Goal: Task Accomplishment & Management: Manage account settings

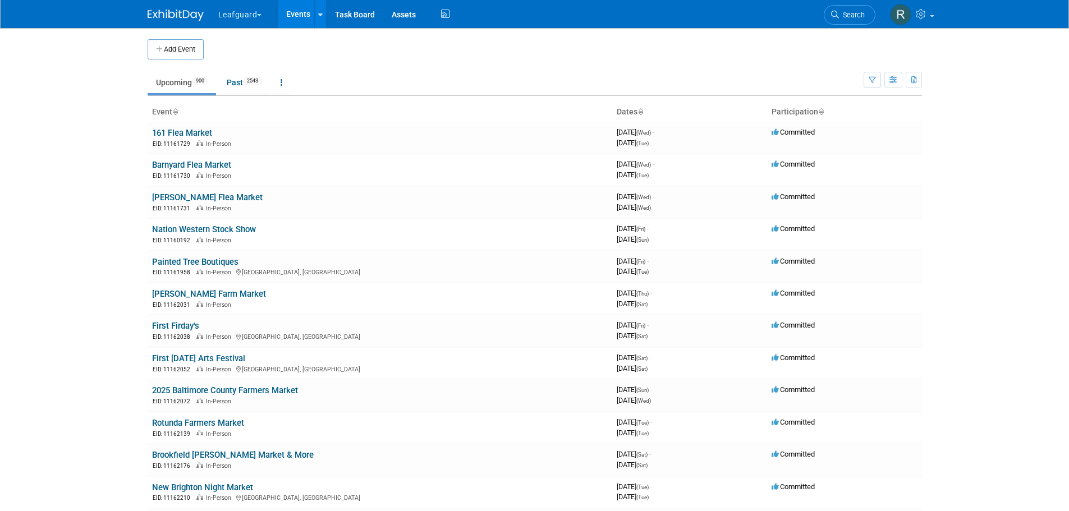
click at [260, 15] on span "button" at bounding box center [259, 15] width 4 height 2
click at [892, 77] on icon "button" at bounding box center [894, 80] width 8 height 7
click at [955, 170] on body "Leafguard Explore: My Workspaces 3 Go to Workspace: G.D.I Enterprise Leafguard …" at bounding box center [534, 255] width 1069 height 511
click at [309, 17] on link "Events" at bounding box center [298, 14] width 41 height 28
click at [281, 82] on link at bounding box center [281, 82] width 19 height 21
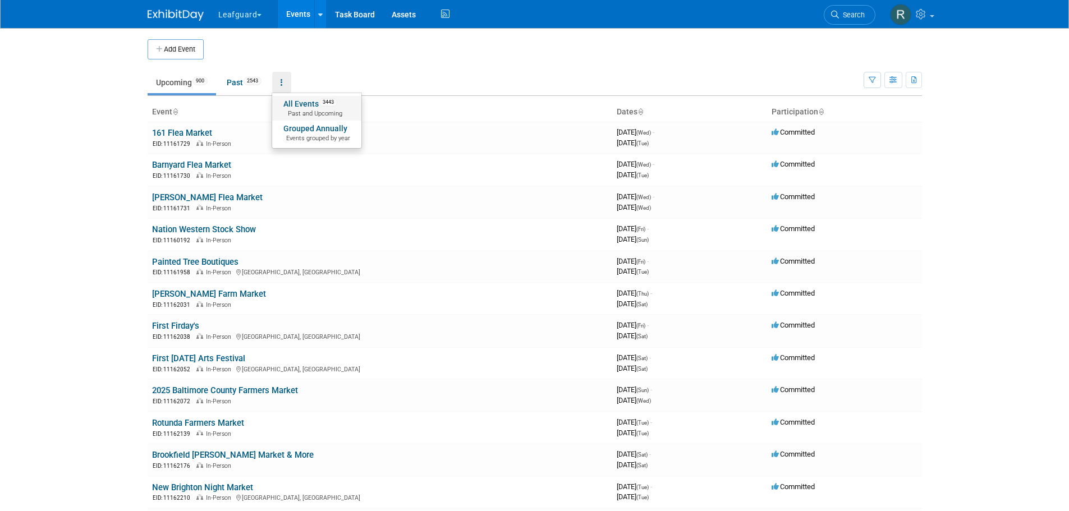
click at [300, 99] on link "All Events 3443 Past and Upcoming" at bounding box center [316, 108] width 89 height 25
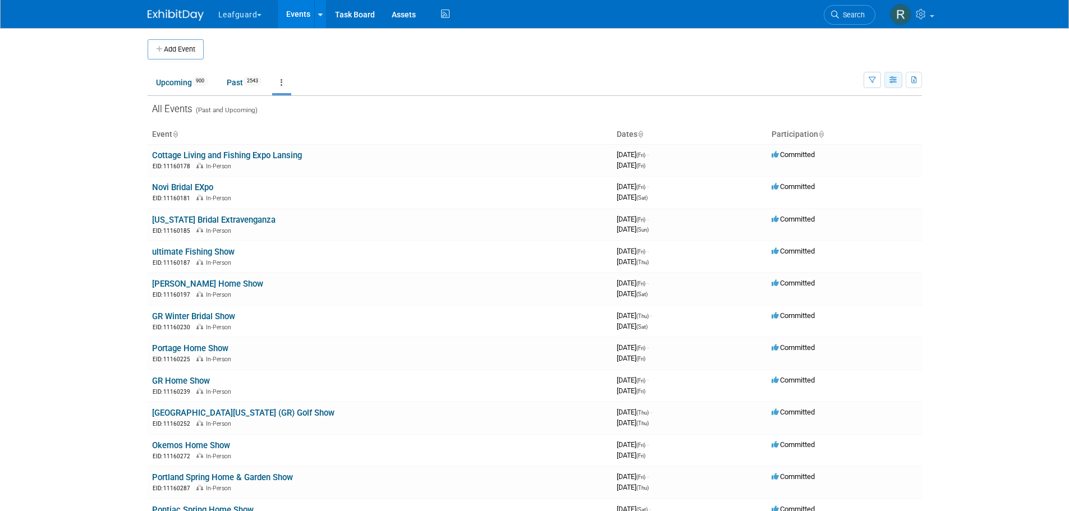
click at [896, 80] on icon "button" at bounding box center [894, 80] width 8 height 7
click at [834, 169] on link "Expert Grid" at bounding box center [846, 171] width 94 height 16
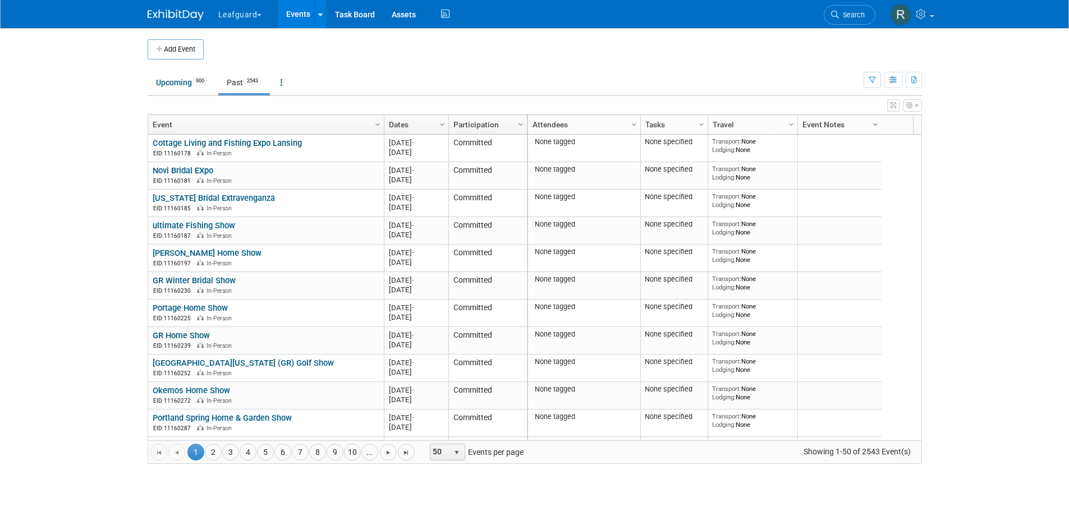
click at [877, 121] on span "Column Settings" at bounding box center [875, 124] width 9 height 9
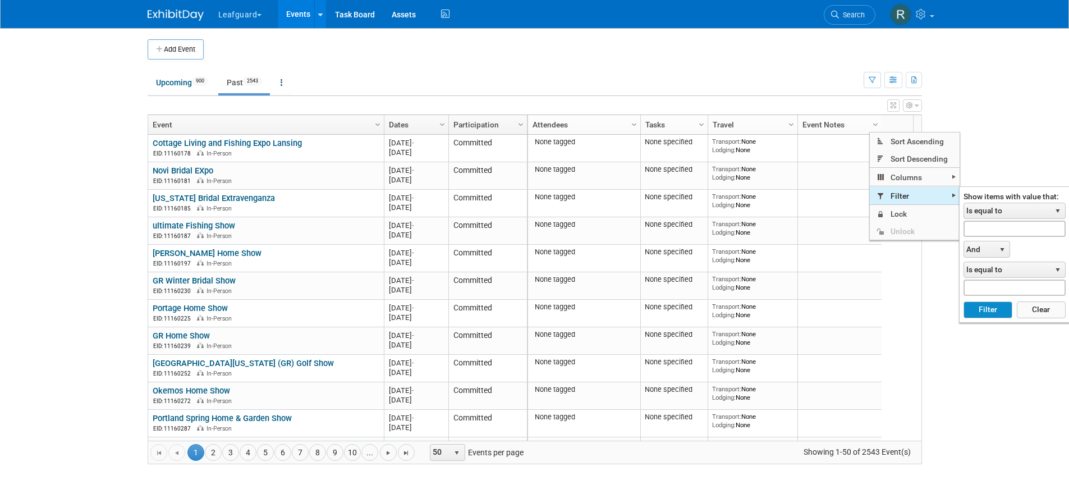
click at [899, 193] on span "Filter" at bounding box center [915, 195] width 90 height 17
click at [988, 214] on span "Is equal to" at bounding box center [1007, 211] width 86 height 16
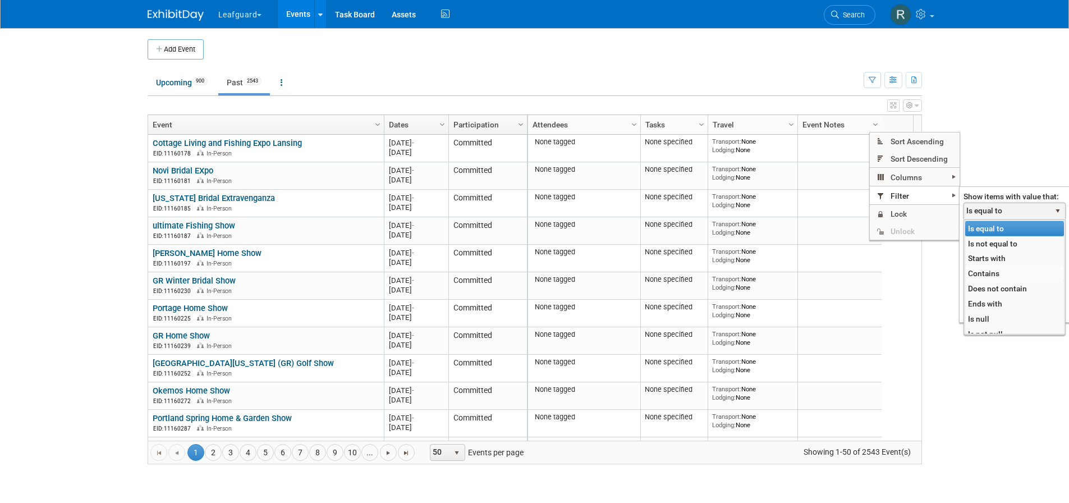
click at [983, 278] on li "Contains" at bounding box center [1014, 273] width 99 height 15
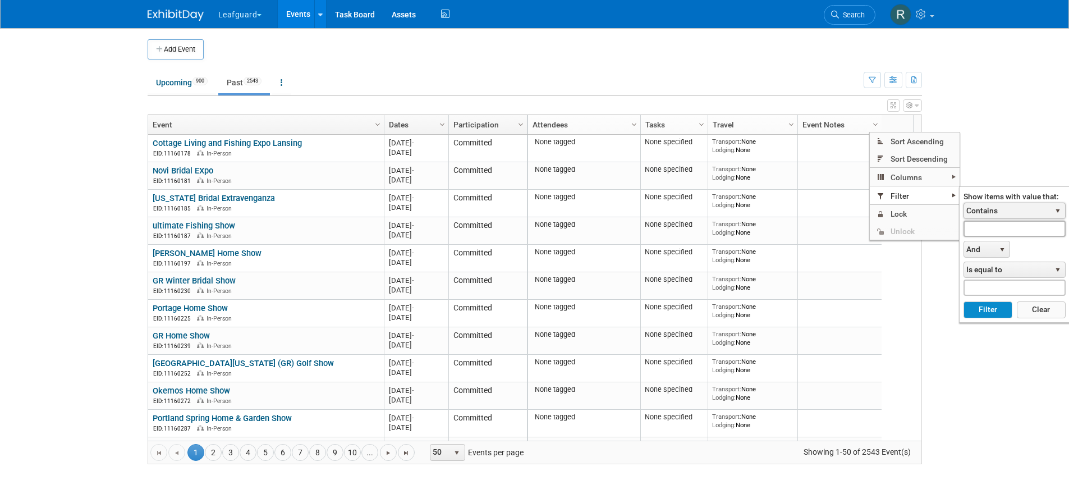
click at [991, 228] on input "text" at bounding box center [1015, 229] width 102 height 16
click at [988, 308] on button "Filter" at bounding box center [988, 309] width 49 height 17
type input "yhic-"
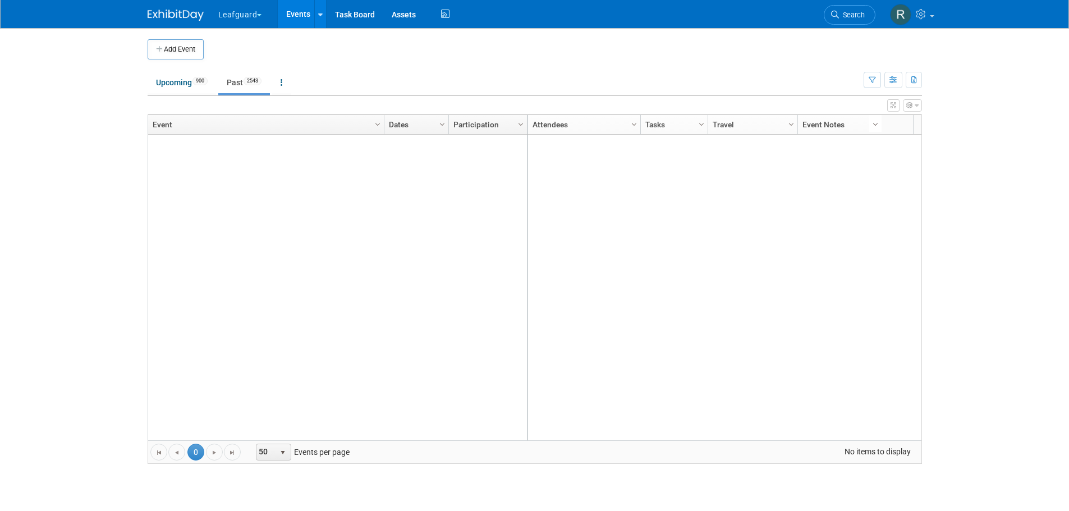
click at [872, 122] on span "Column Settings" at bounding box center [875, 124] width 9 height 9
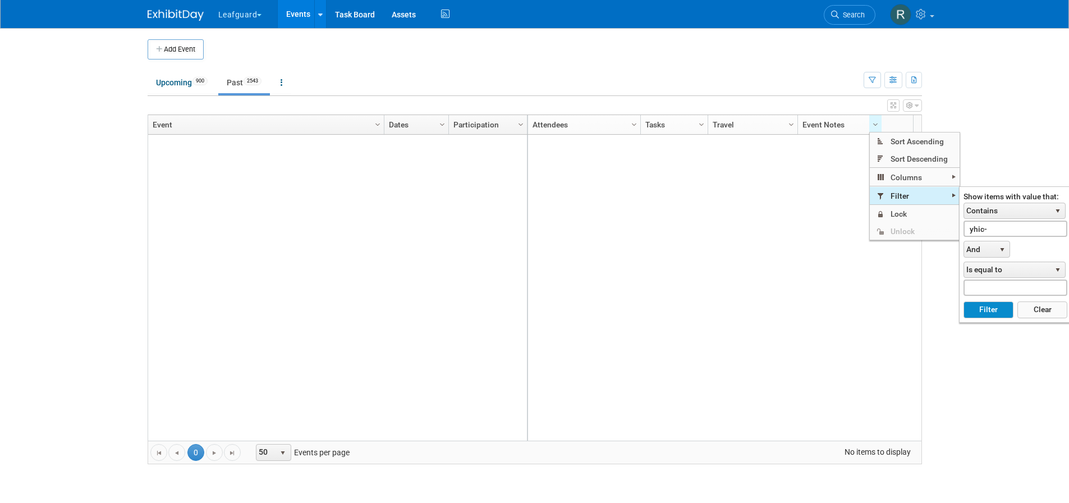
click at [900, 191] on span "Filter" at bounding box center [915, 195] width 90 height 17
click at [1005, 247] on span "select" at bounding box center [1002, 249] width 9 height 9
click at [975, 282] on li "Or" at bounding box center [986, 281] width 43 height 15
click at [996, 272] on span "Is equal to" at bounding box center [1007, 270] width 86 height 16
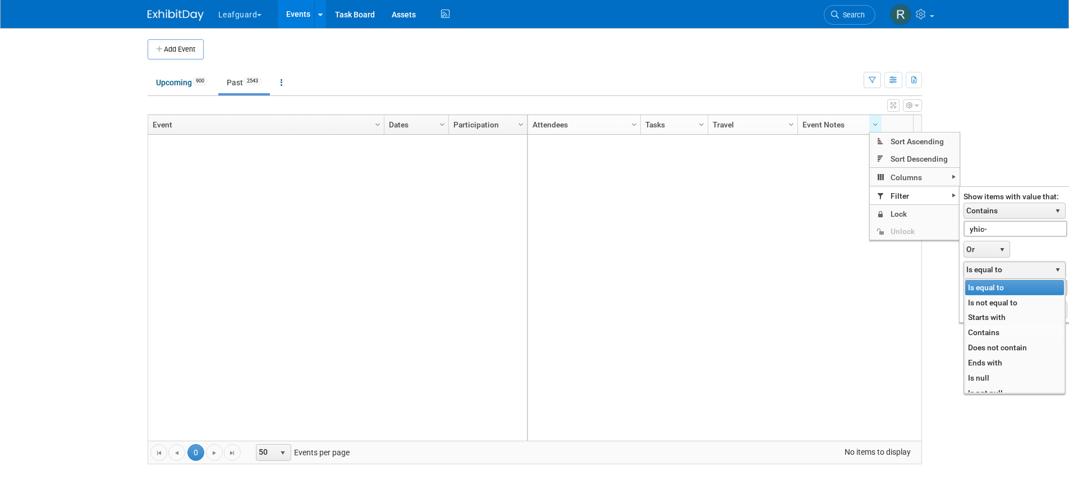
click at [990, 330] on li "Contains" at bounding box center [1014, 332] width 99 height 15
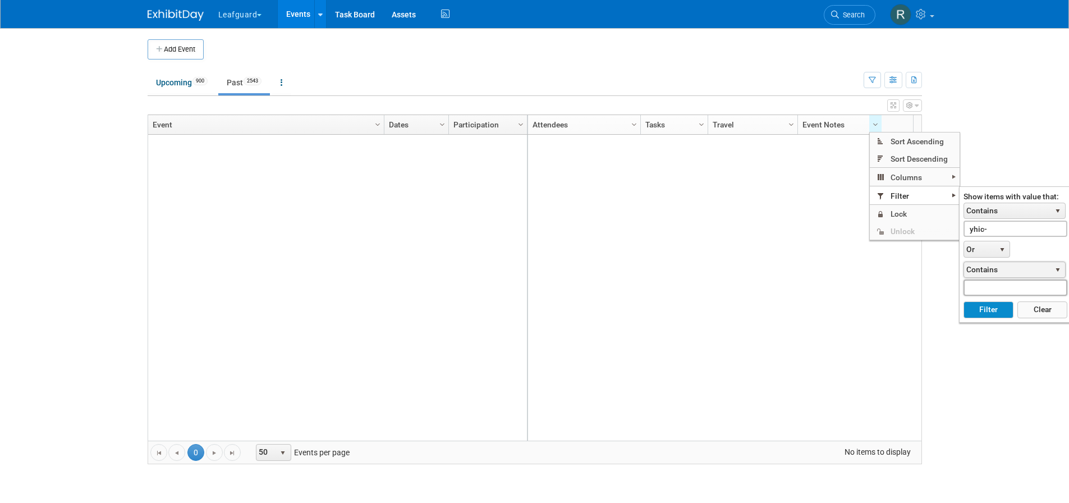
click at [986, 286] on input "text" at bounding box center [1016, 288] width 104 height 16
type input "UWD-"
click at [987, 309] on button "Filter" at bounding box center [989, 309] width 50 height 17
type input "yhic-"
type input "UWD-"
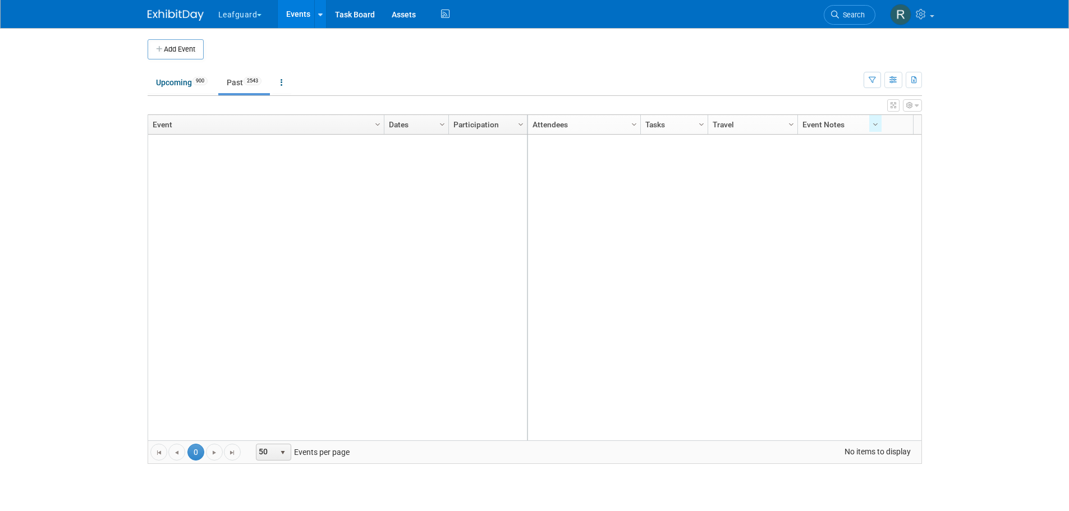
click at [510, 71] on ul "Upcoming 900 Past 2543 All Events 3443 Past and Upcoming Grouped Annually Event…" at bounding box center [506, 83] width 716 height 25
click at [827, 121] on link "Event Notes" at bounding box center [839, 124] width 72 height 19
click at [873, 125] on span "Column Settings" at bounding box center [875, 124] width 9 height 9
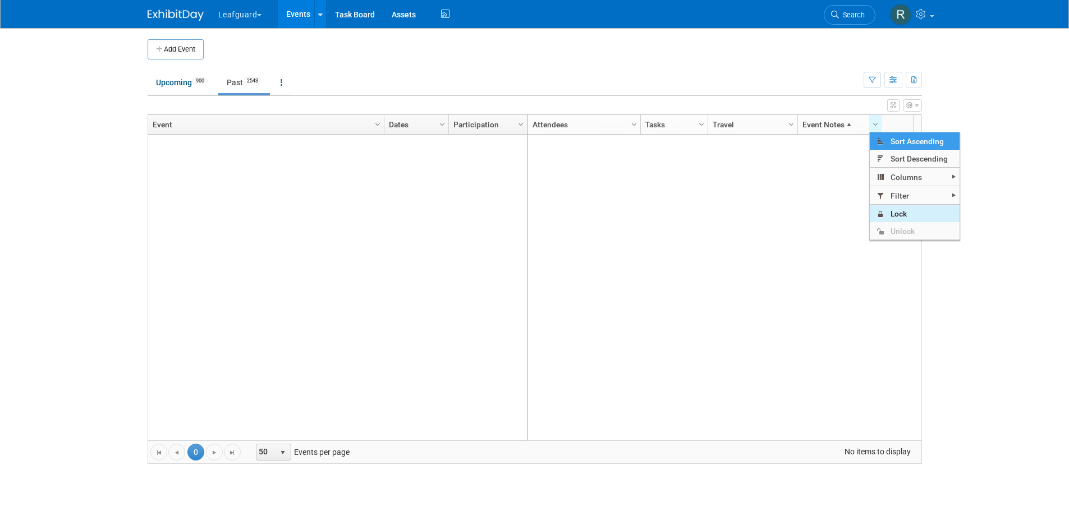
click at [887, 210] on span "Lock" at bounding box center [915, 213] width 90 height 17
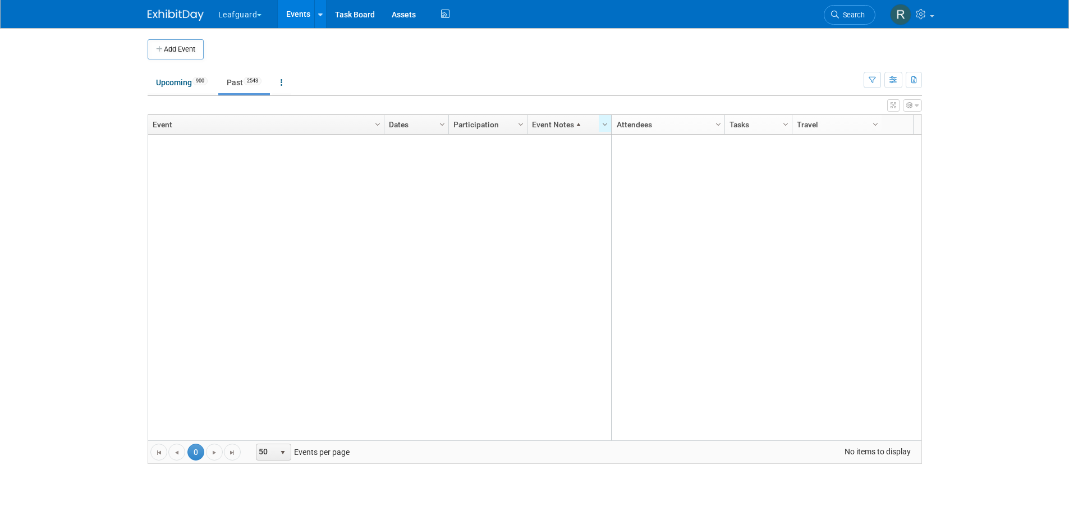
click at [817, 187] on div at bounding box center [766, 288] width 310 height 306
click at [681, 271] on div at bounding box center [766, 288] width 310 height 306
click at [578, 123] on span at bounding box center [578, 124] width 9 height 9
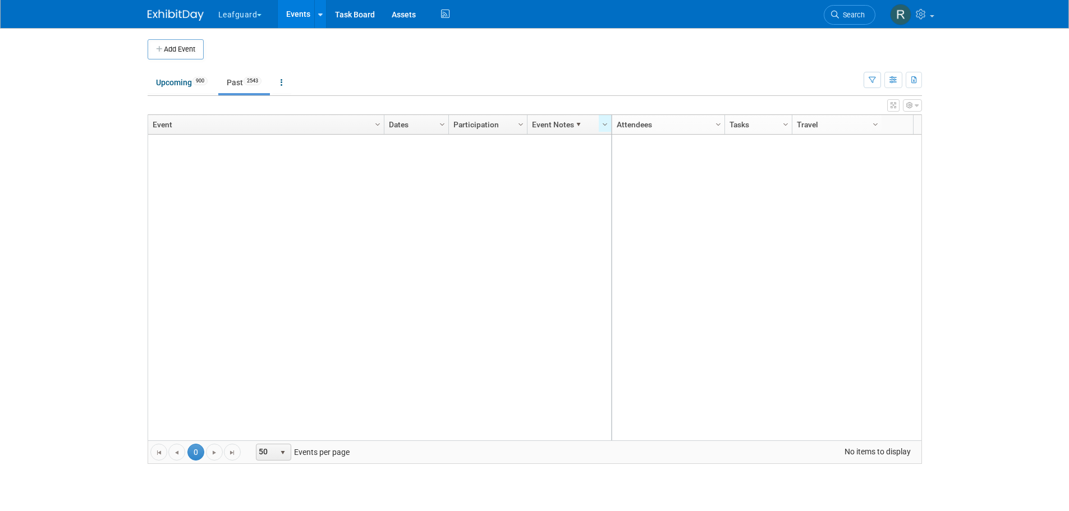
click at [578, 123] on span at bounding box center [578, 124] width 9 height 9
click at [605, 121] on span "Column Settings" at bounding box center [605, 124] width 9 height 9
click at [616, 144] on span "Sort Ascending" at bounding box center [644, 140] width 90 height 17
click at [543, 201] on div at bounding box center [380, 288] width 464 height 306
click at [593, 121] on link "Event Notes" at bounding box center [568, 124] width 72 height 19
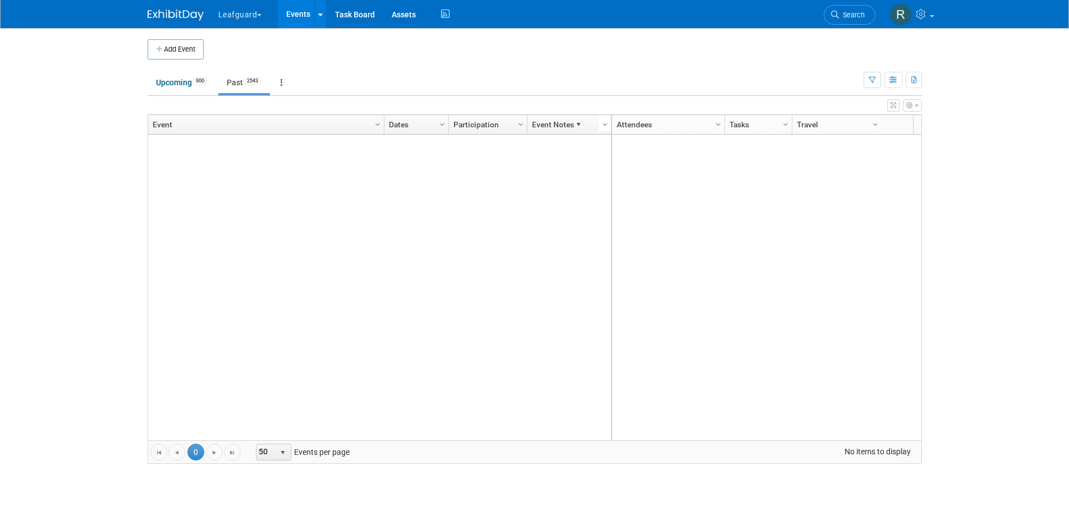
click at [607, 126] on span "Column Settings" at bounding box center [605, 124] width 9 height 9
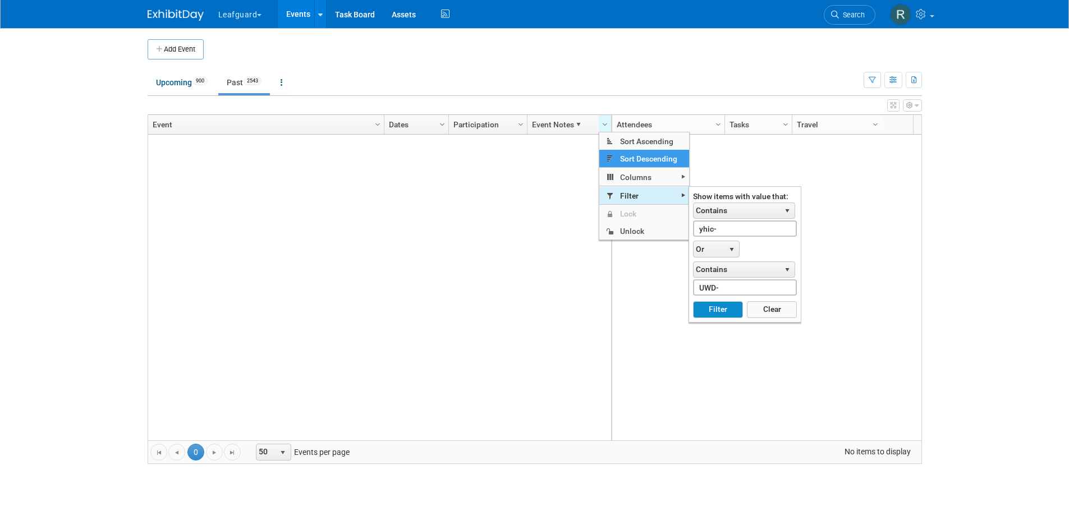
click at [634, 191] on span "Filter" at bounding box center [644, 195] width 90 height 17
click at [739, 228] on input "yhic-" at bounding box center [745, 229] width 104 height 16
type input "y"
type input "kd-"
click at [721, 280] on input "UWD-" at bounding box center [745, 288] width 104 height 16
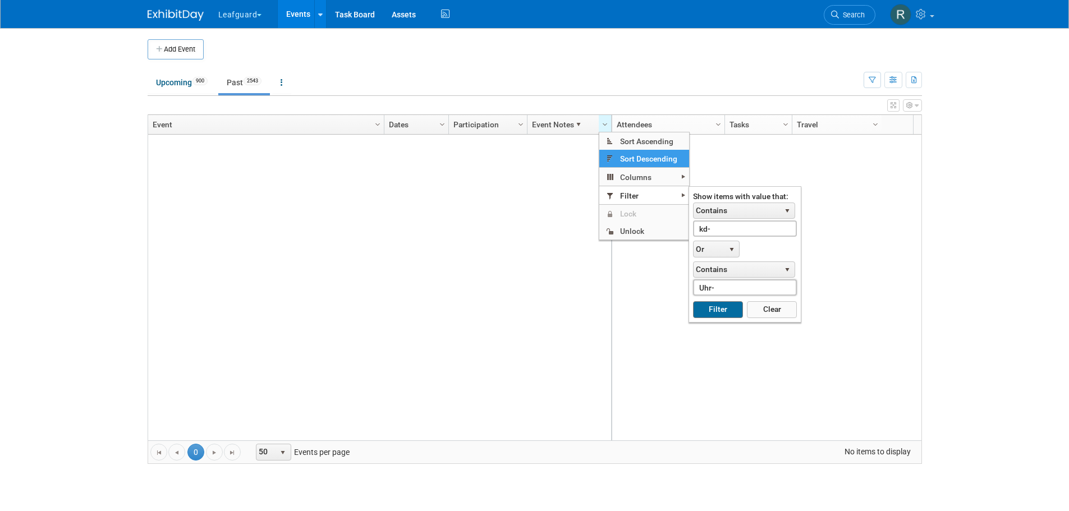
type input "Uhr-"
click at [717, 309] on button "Filter" at bounding box center [718, 309] width 50 height 17
type input "kd-"
type input "Uhr-"
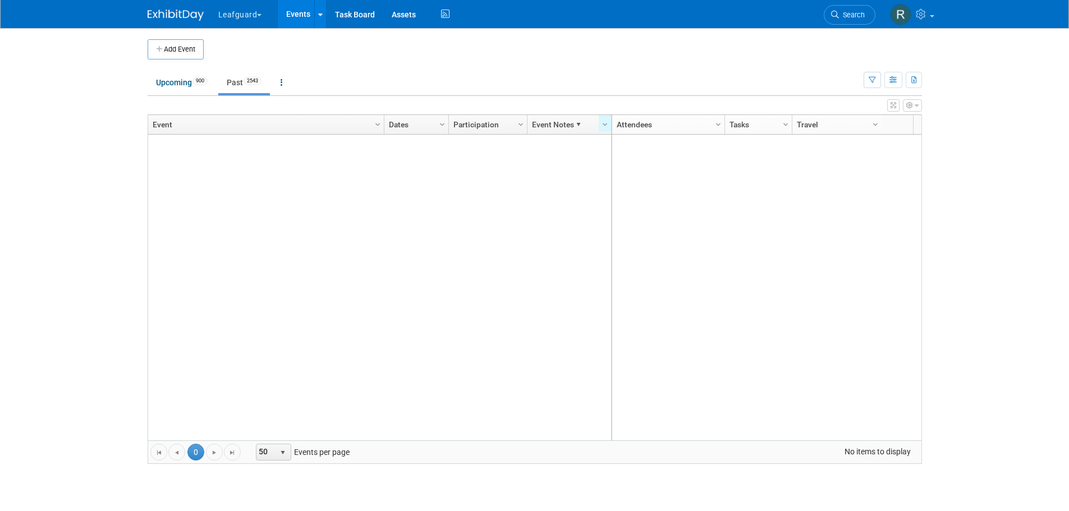
click at [917, 108] on icon "button" at bounding box center [917, 105] width 4 height 7
click at [831, 141] on link "Advanced Options" at bounding box center [840, 142] width 145 height 17
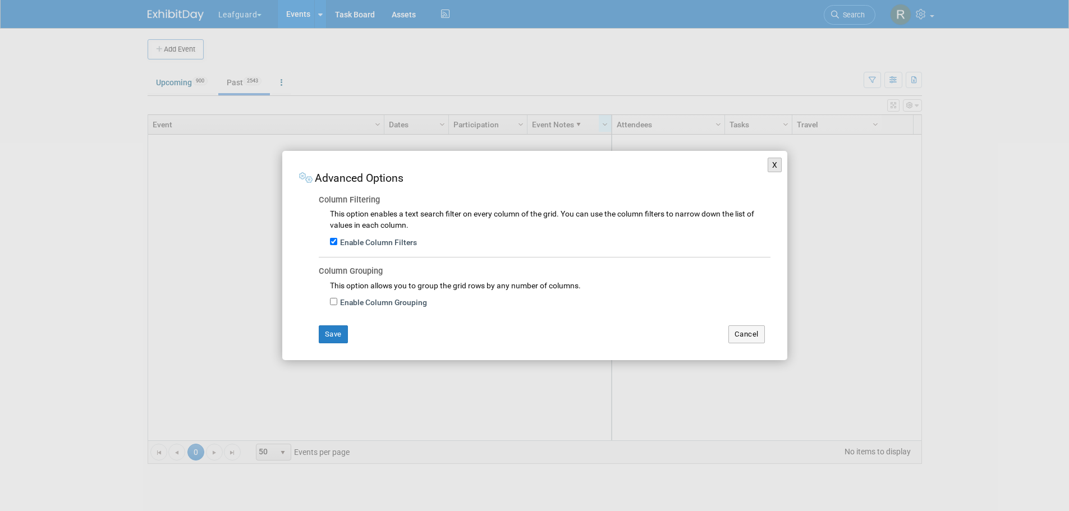
click at [775, 161] on button "X" at bounding box center [775, 165] width 15 height 15
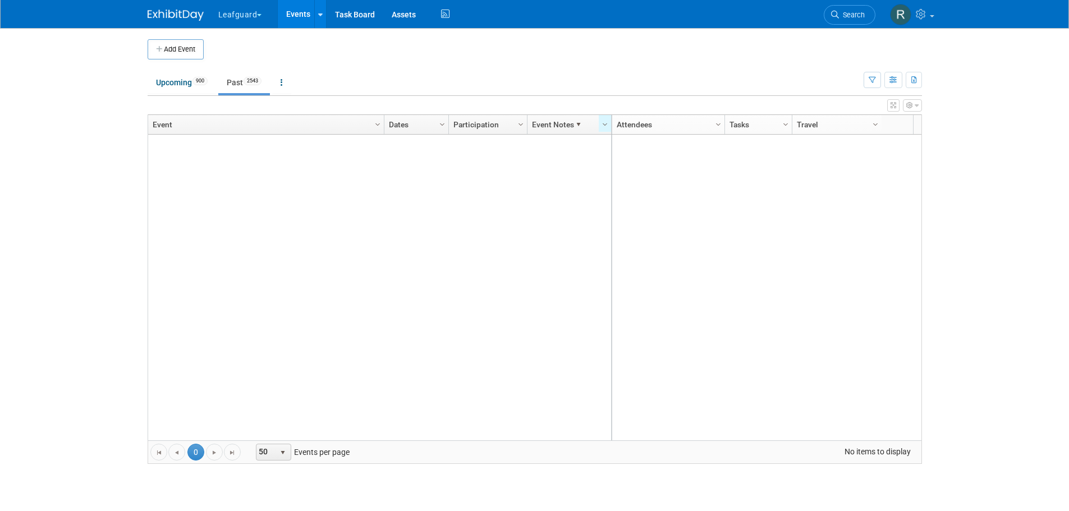
click at [574, 179] on div at bounding box center [380, 288] width 464 height 306
click at [602, 121] on span "Column Settings" at bounding box center [605, 124] width 9 height 9
click at [872, 122] on span "Column Settings" at bounding box center [875, 124] width 9 height 9
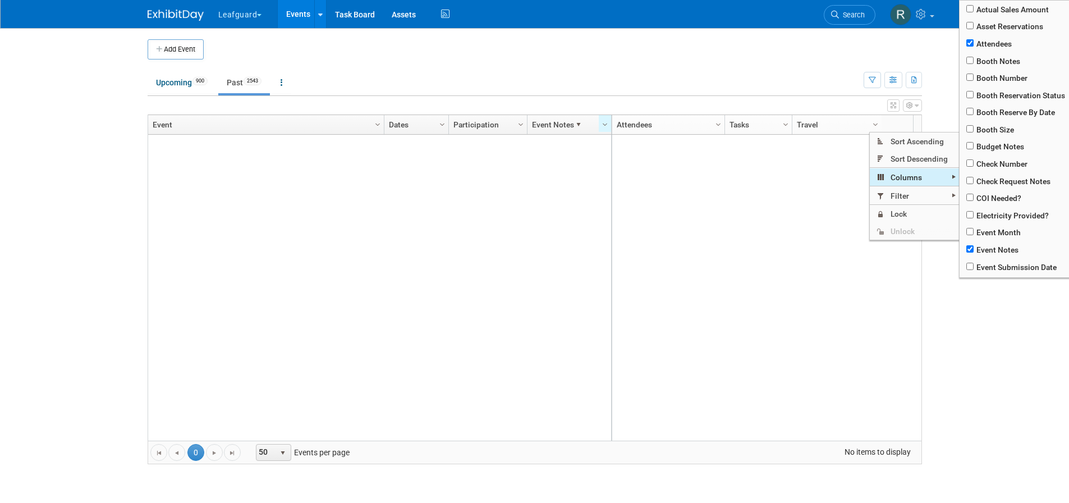
click at [894, 181] on span "Columns" at bounding box center [915, 176] width 90 height 17
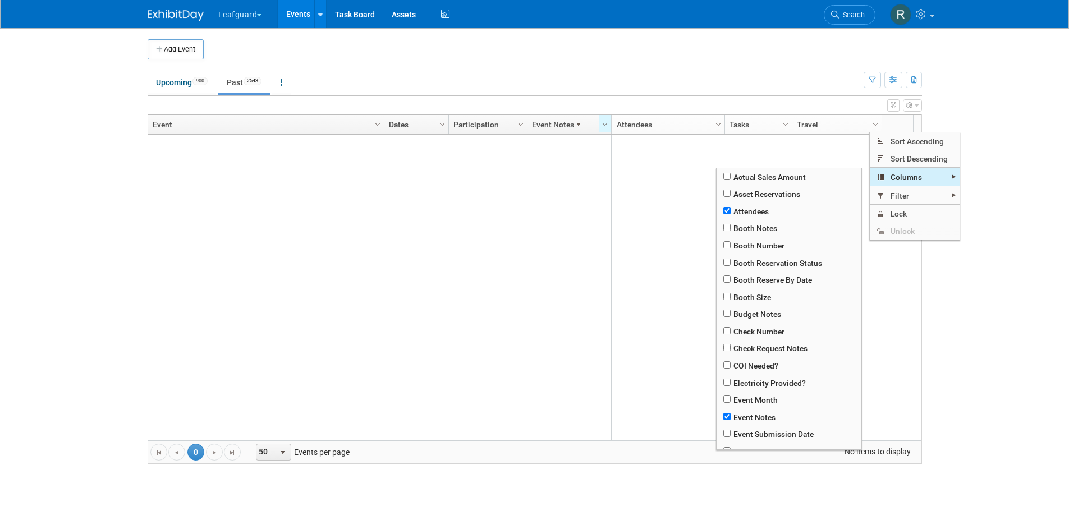
click at [908, 181] on span "Columns" at bounding box center [915, 176] width 90 height 17
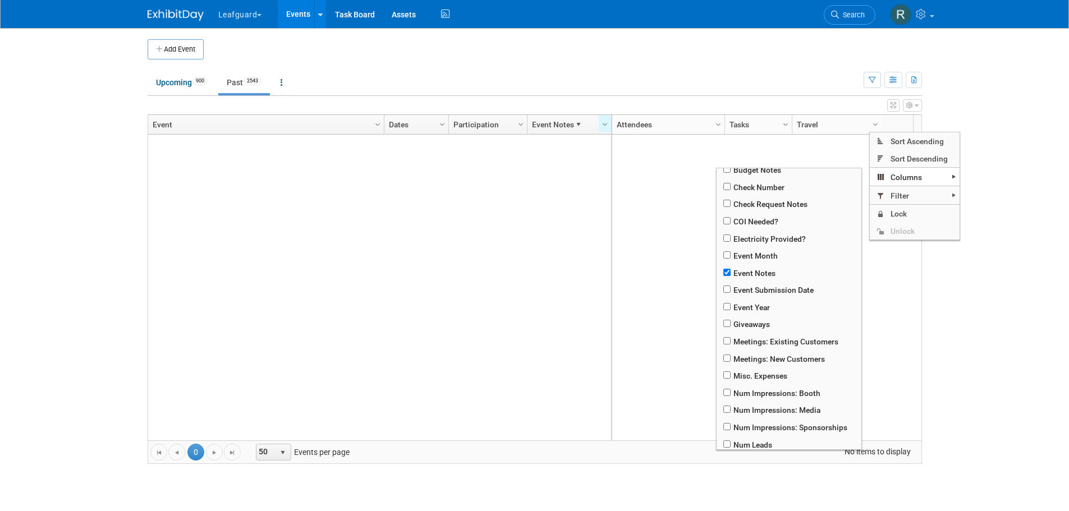
scroll to position [147, 0]
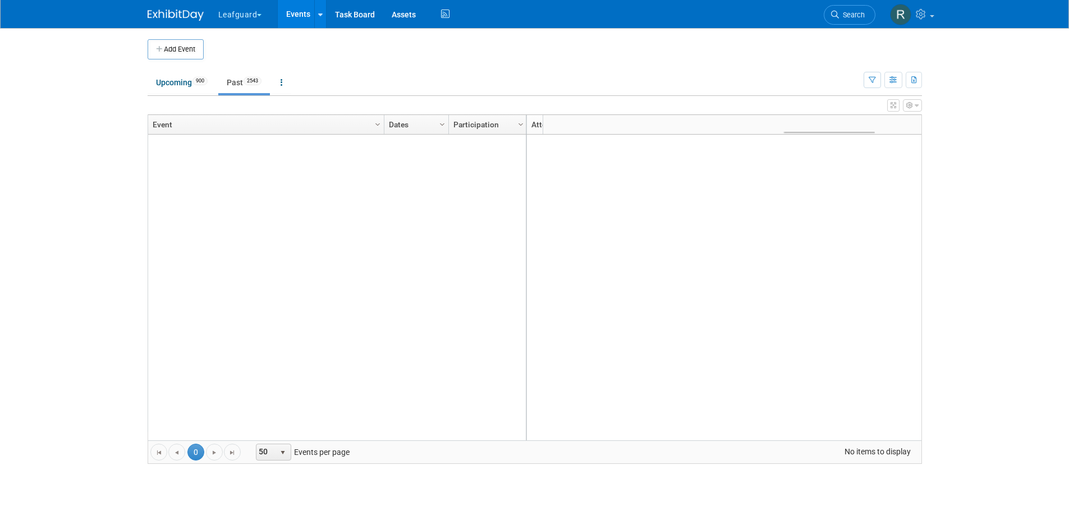
click at [699, 260] on div "Column Settings Event Column Settings Dates Column Settings Participation Colum…" at bounding box center [535, 290] width 775 height 350
click at [537, 123] on link "Attendees" at bounding box center [582, 124] width 100 height 19
click at [605, 123] on span "Column Settings" at bounding box center [605, 124] width 9 height 9
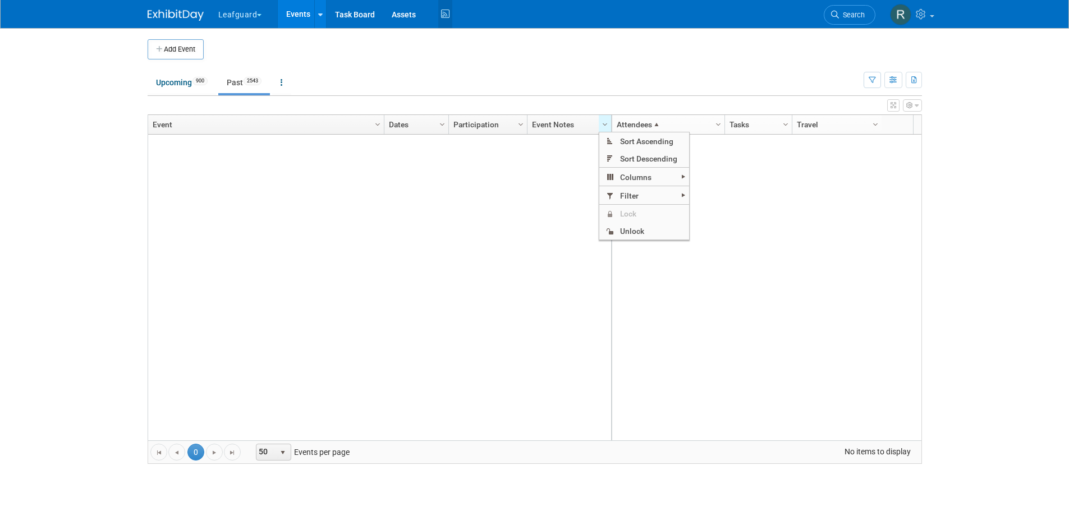
click at [443, 10] on icon at bounding box center [445, 14] width 14 height 17
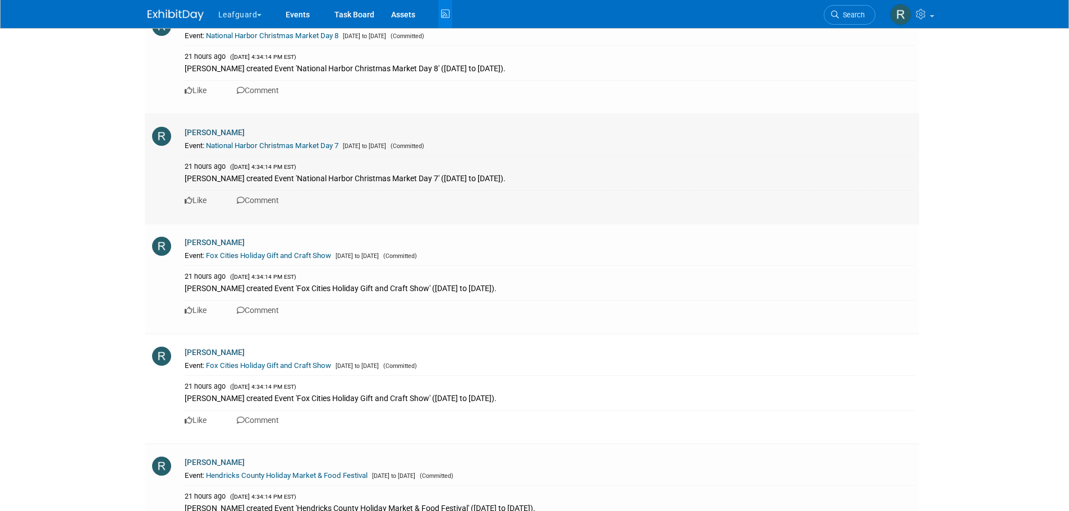
scroll to position [1852, 0]
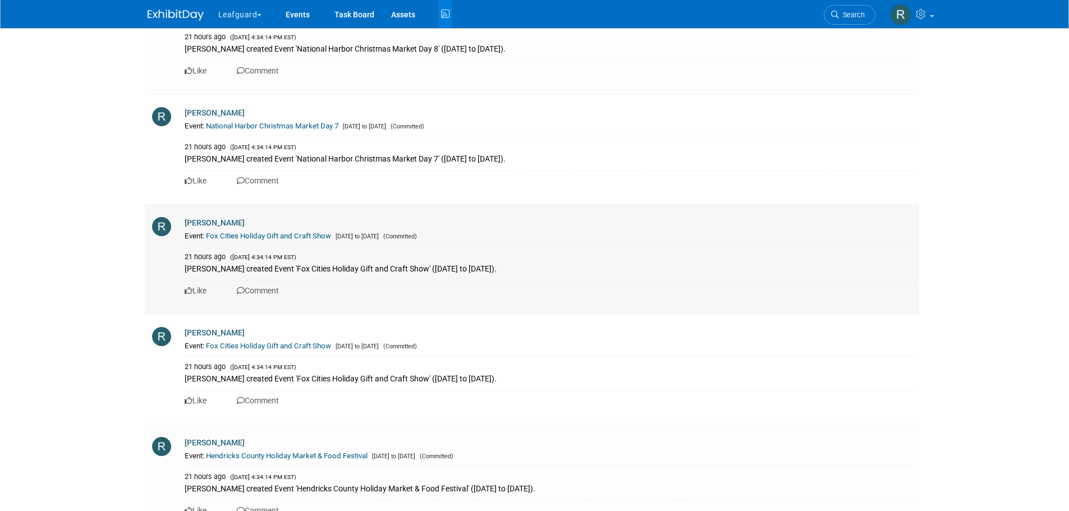
click at [241, 236] on link "Fox Cities Holiday Gift and Craft Show" at bounding box center [268, 236] width 125 height 8
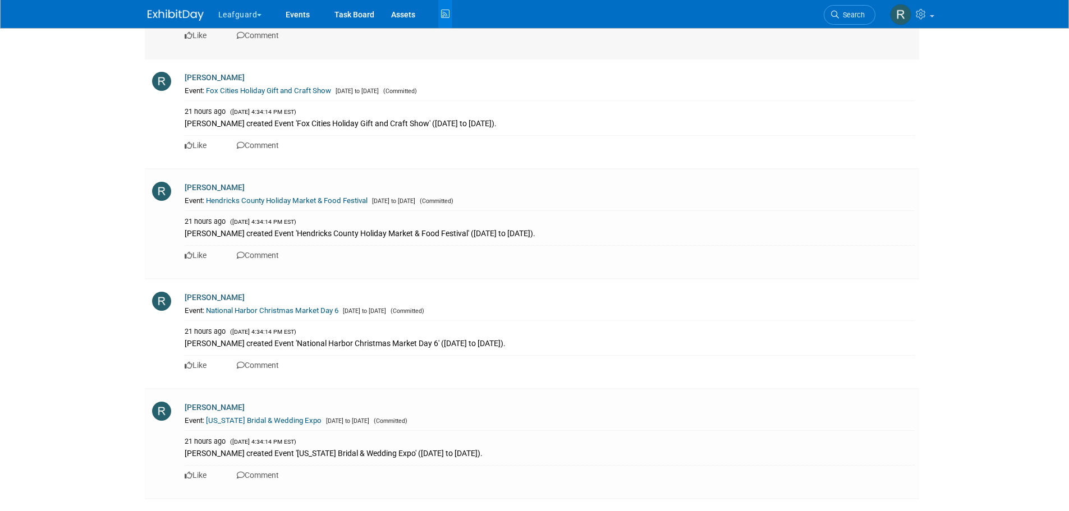
scroll to position [2245, 0]
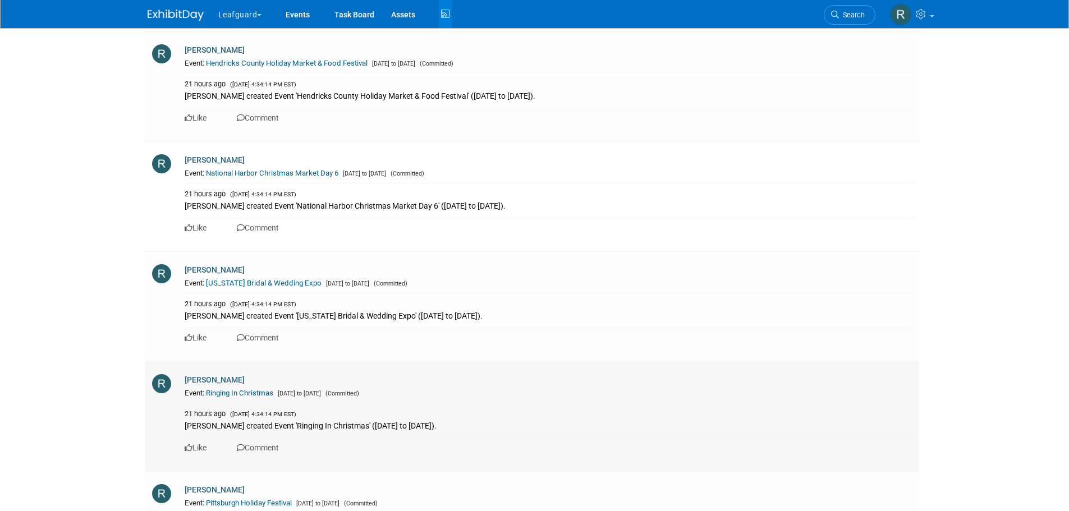
click at [255, 392] on link "Ringing In Christmas" at bounding box center [239, 393] width 67 height 8
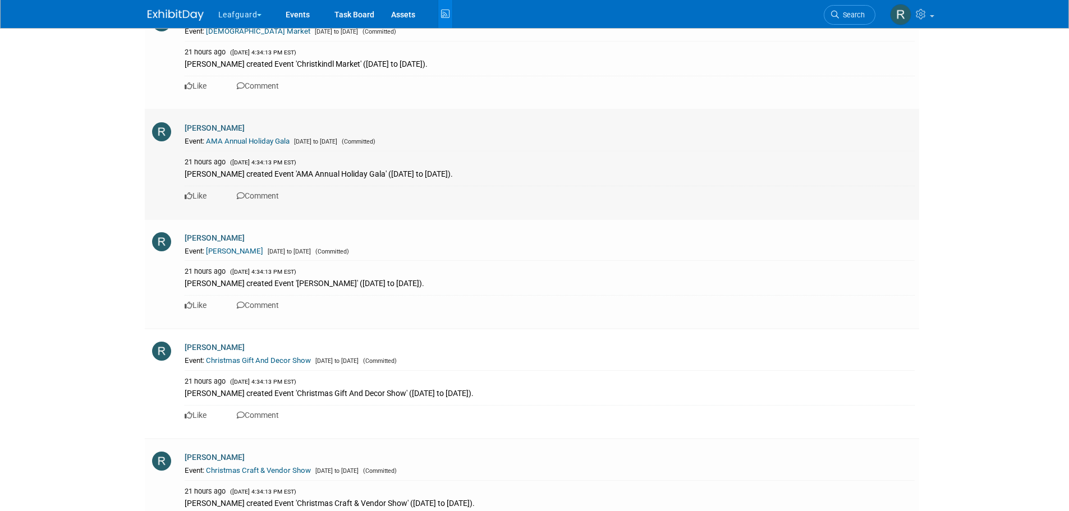
scroll to position [3480, 0]
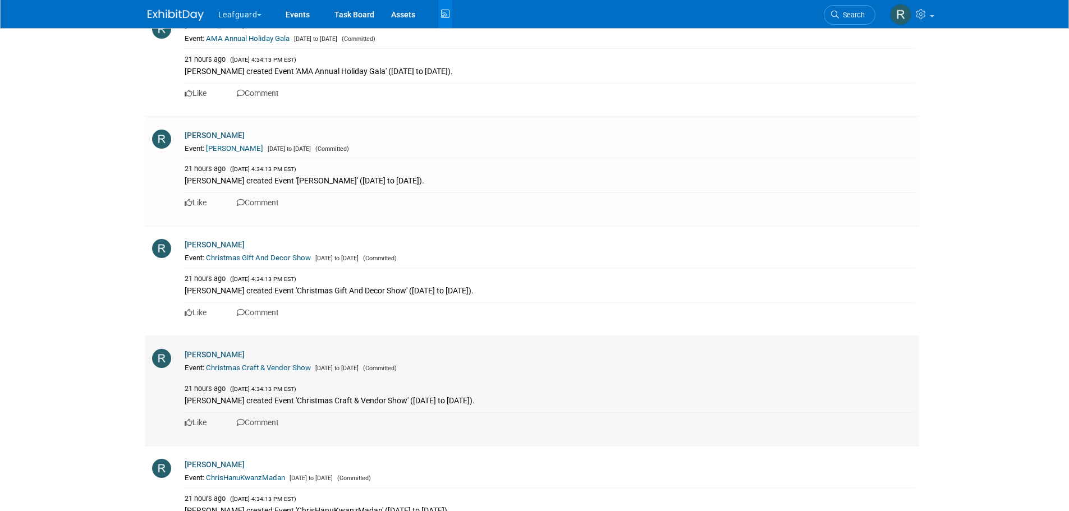
click at [237, 369] on link "Christmas Craft & Vendor Show" at bounding box center [258, 368] width 105 height 8
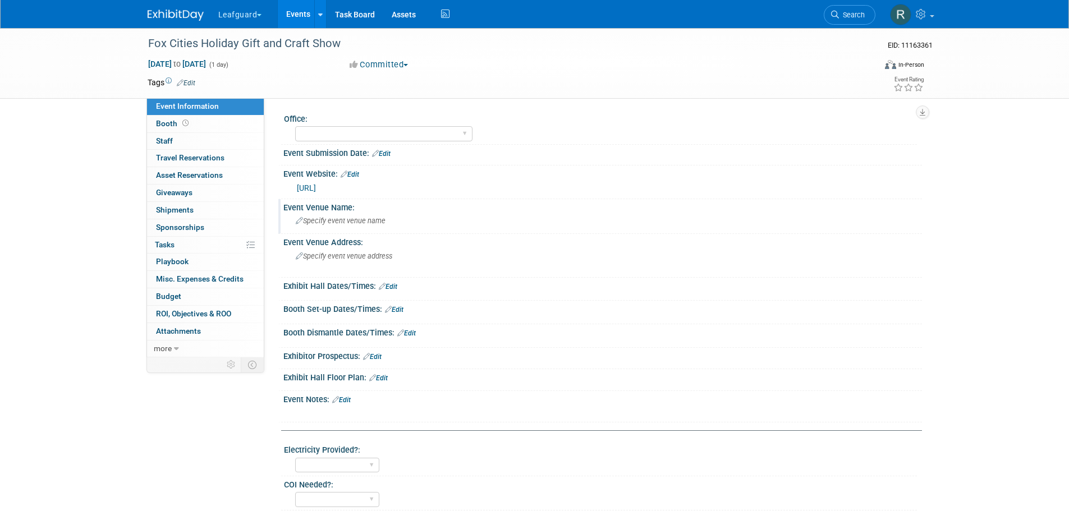
click at [372, 220] on span "Specify event venue name" at bounding box center [341, 221] width 90 height 8
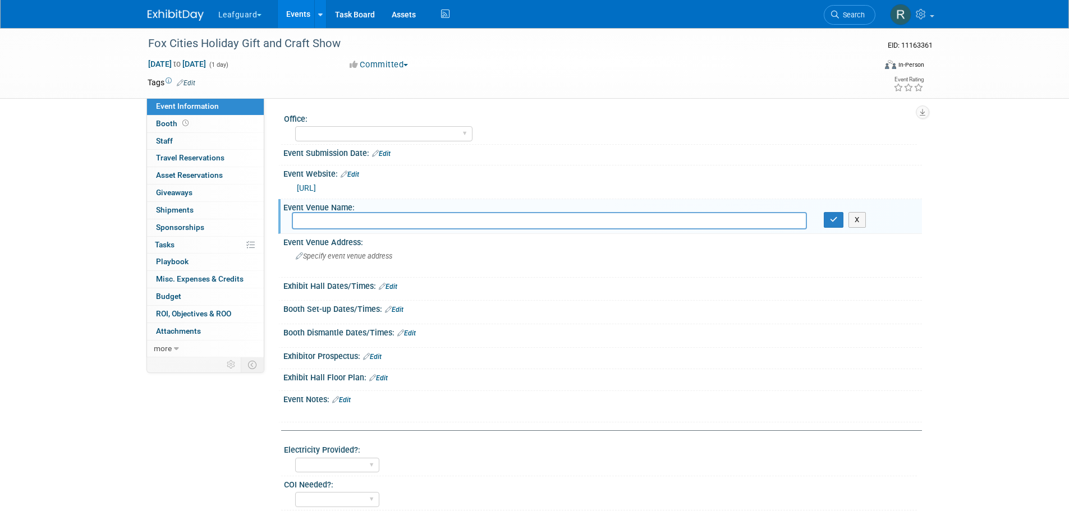
click at [220, 395] on div "Event Information Event Info Booth Booth 0 Staff 0 Staff 0 Travel Reservations …" at bounding box center [534, 406] width 791 height 756
click at [168, 121] on span "Booth" at bounding box center [173, 123] width 35 height 9
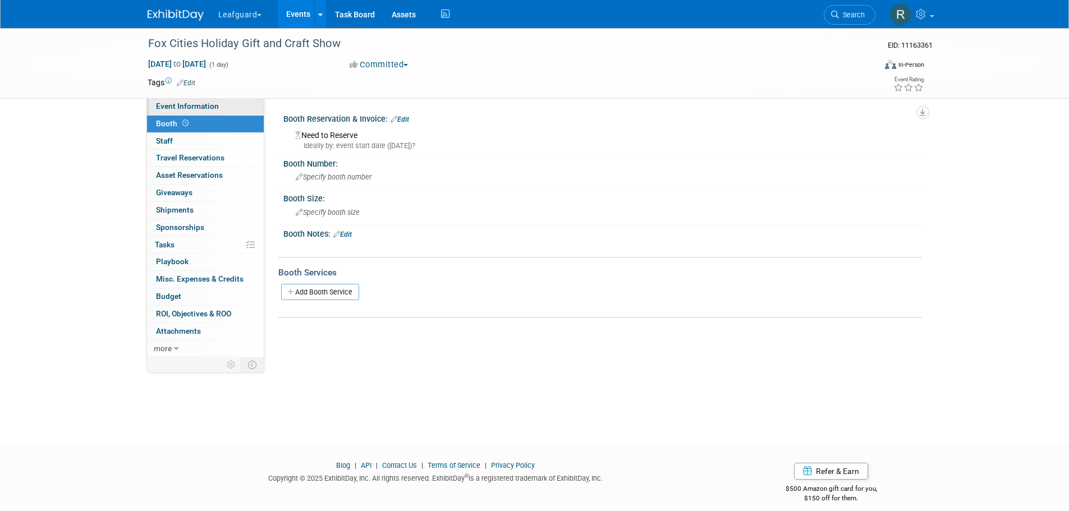
click at [177, 104] on span "Event Information" at bounding box center [187, 106] width 63 height 9
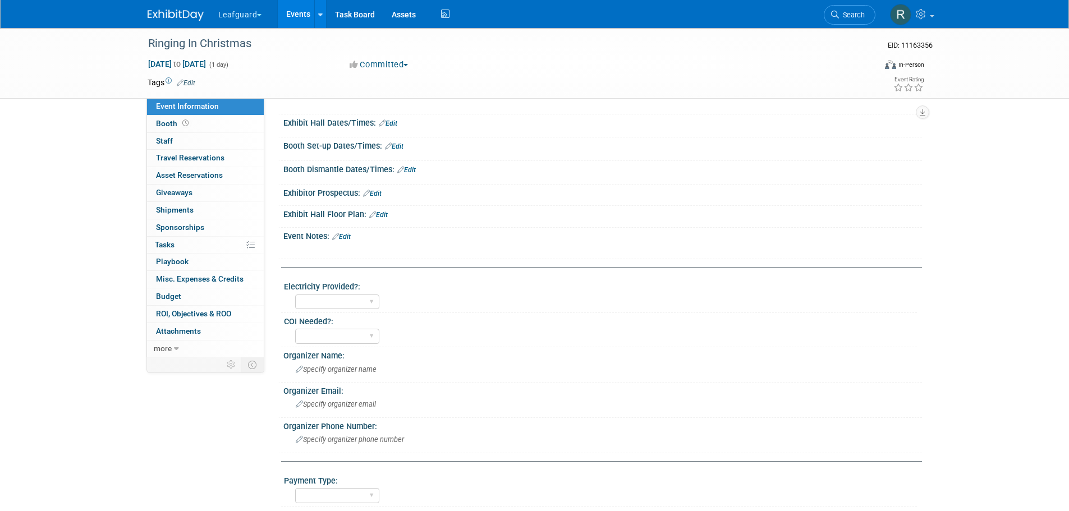
scroll to position [168, 0]
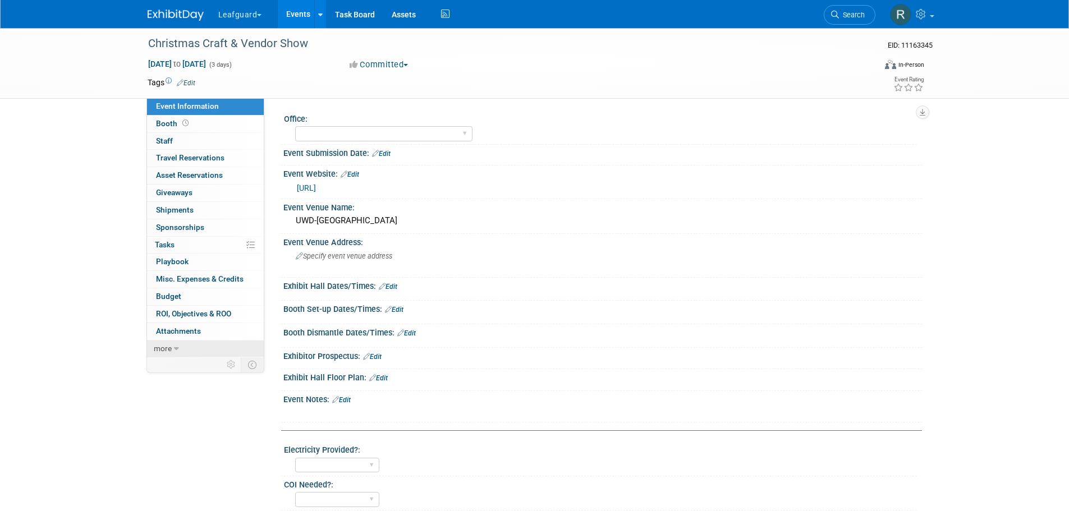
click at [175, 348] on icon at bounding box center [176, 349] width 5 height 8
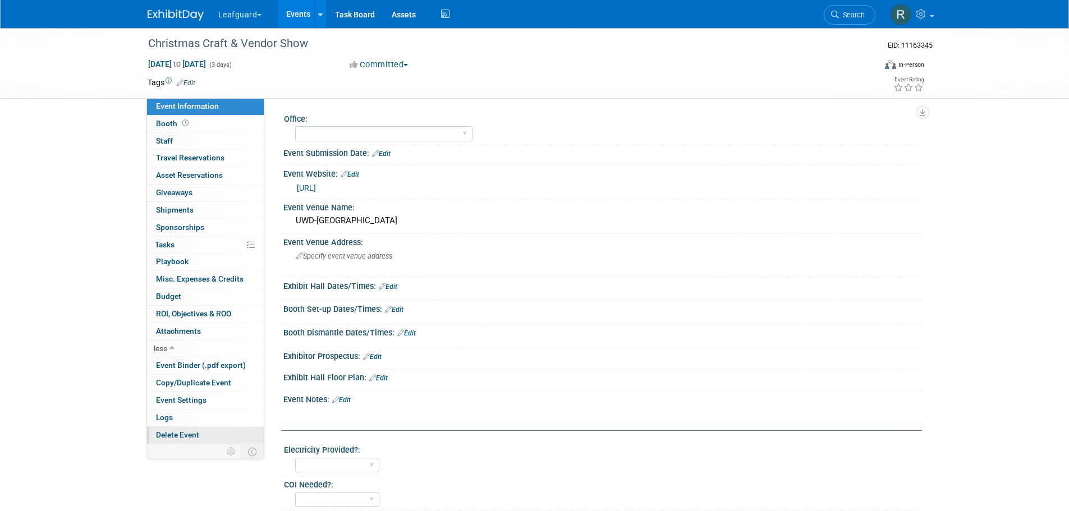
click at [170, 433] on span "Delete Event" at bounding box center [177, 435] width 43 height 9
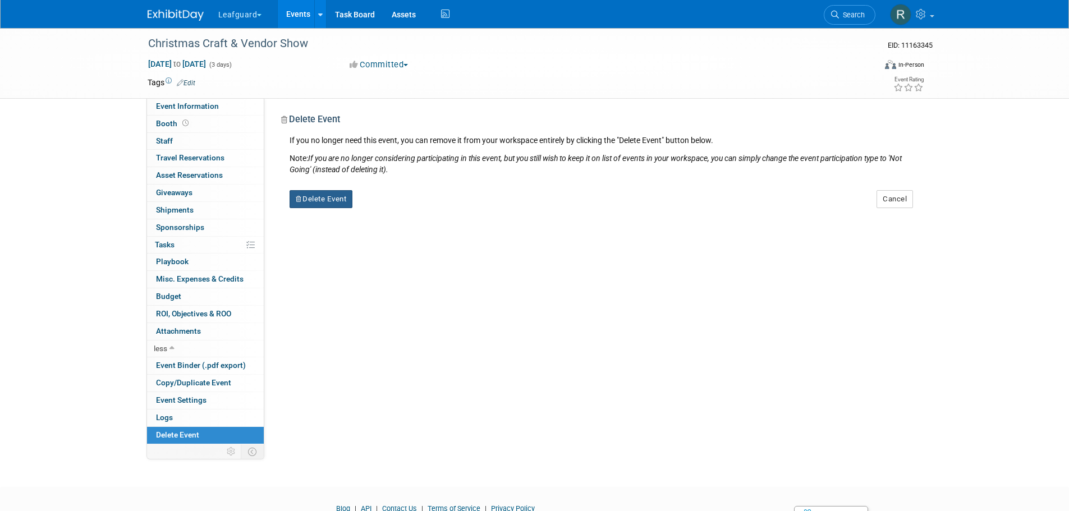
click at [313, 199] on button "Delete Event" at bounding box center [321, 199] width 63 height 18
click at [392, 206] on link "Yes" at bounding box center [392, 208] width 33 height 18
